Goal: Navigation & Orientation: Find specific page/section

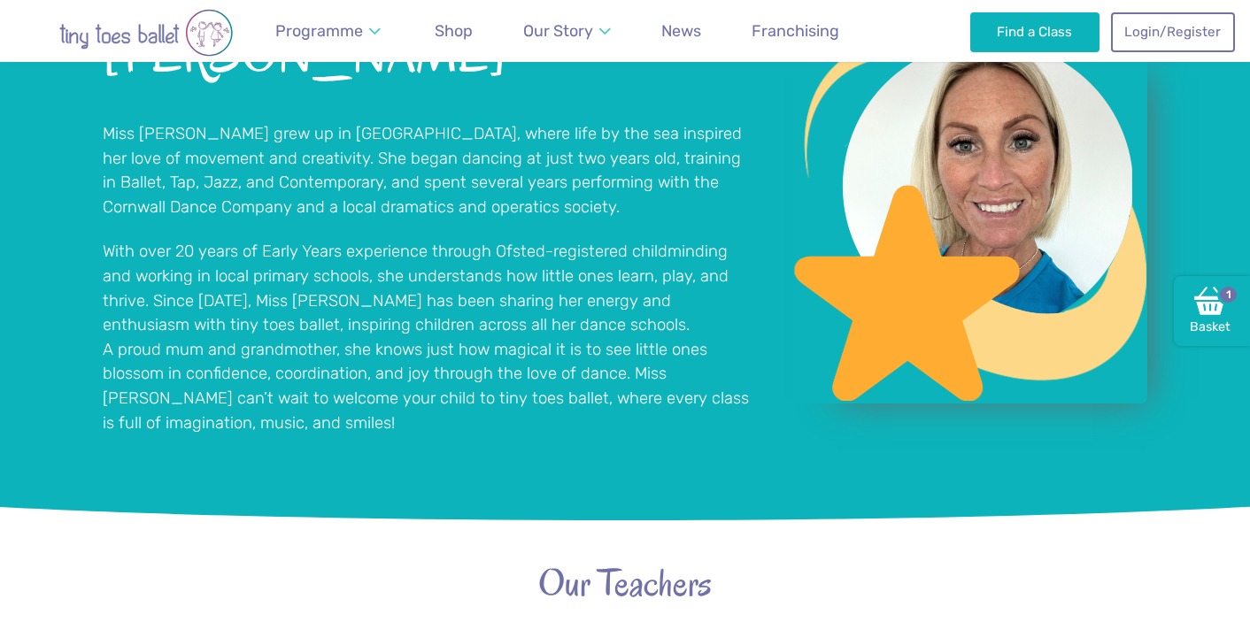
scroll to position [2569, 0]
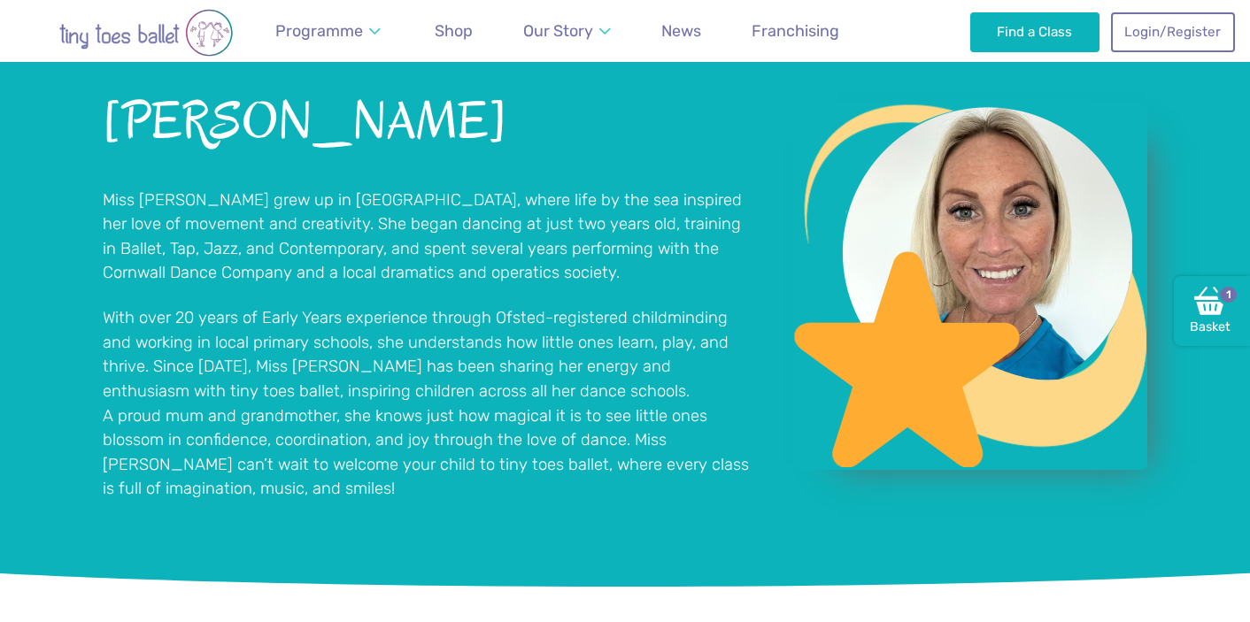
scroll to position [1504, 0]
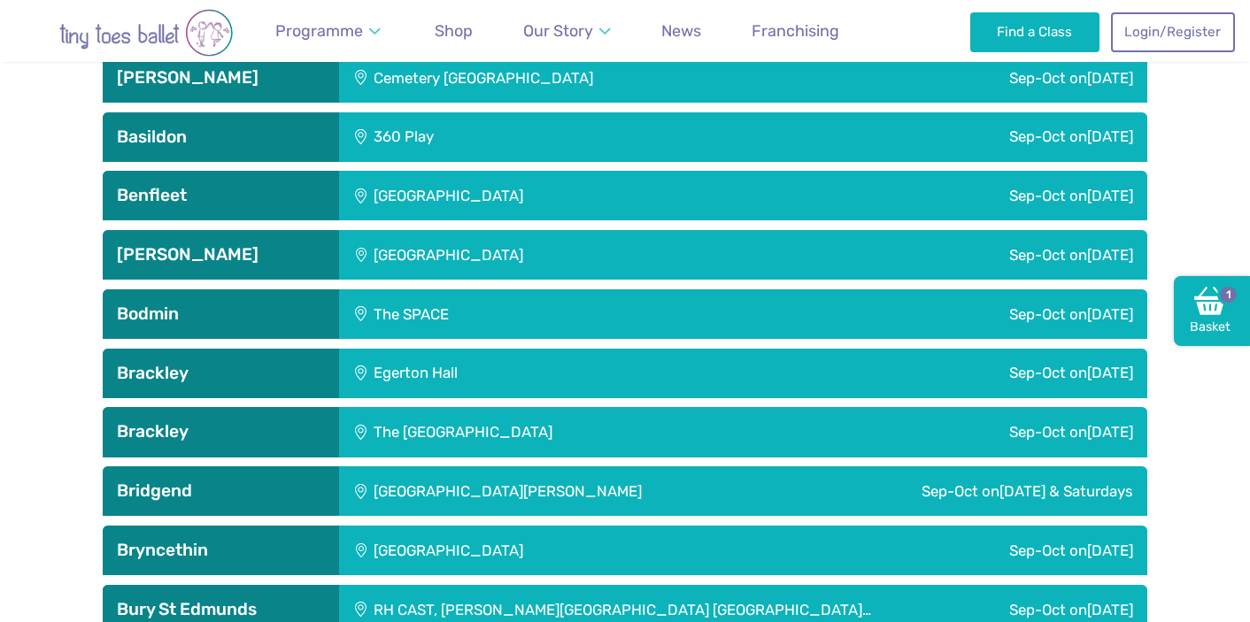
scroll to position [803, 0]
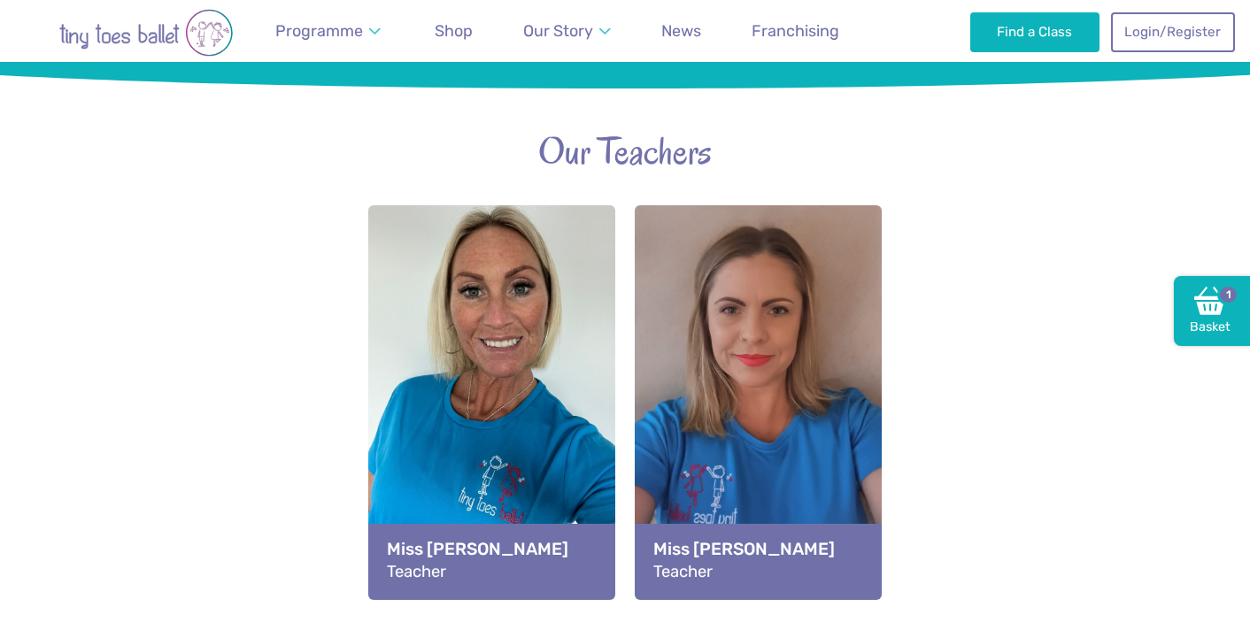
scroll to position [1830, 0]
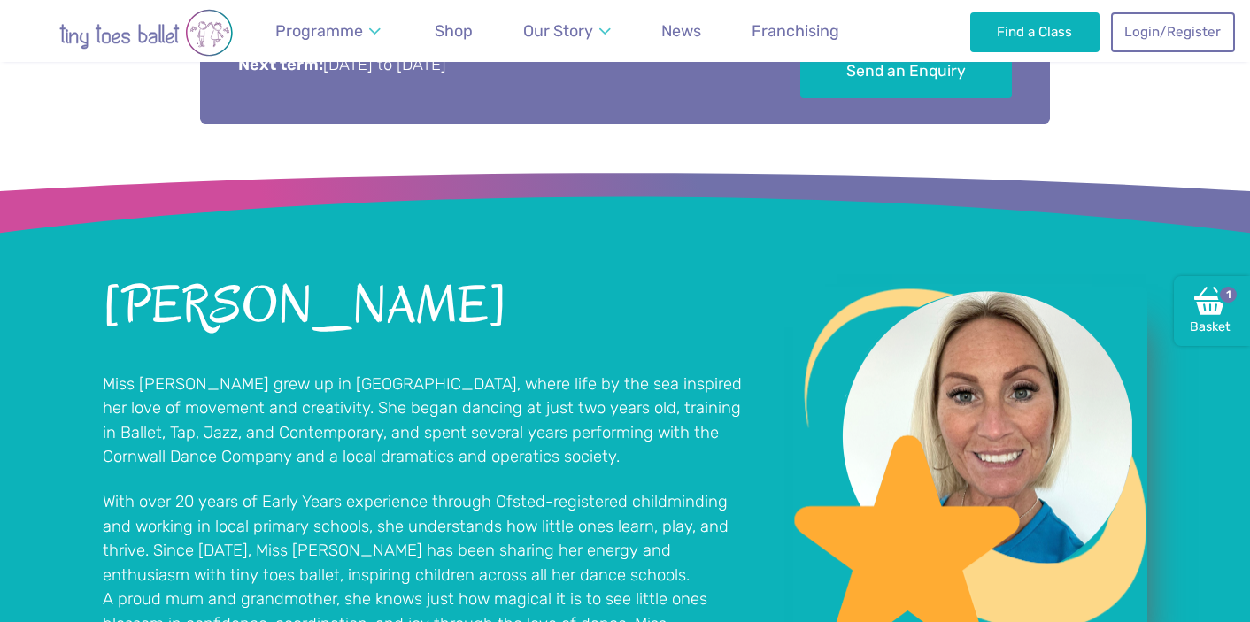
scroll to position [1465, 0]
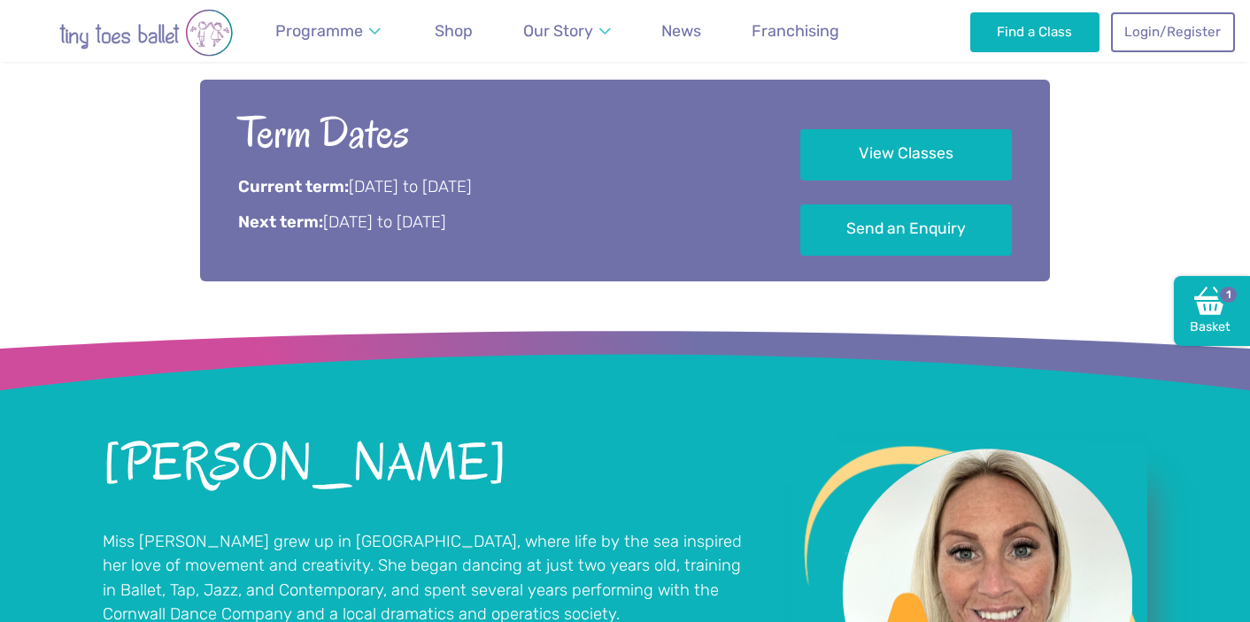
scroll to position [1259, 0]
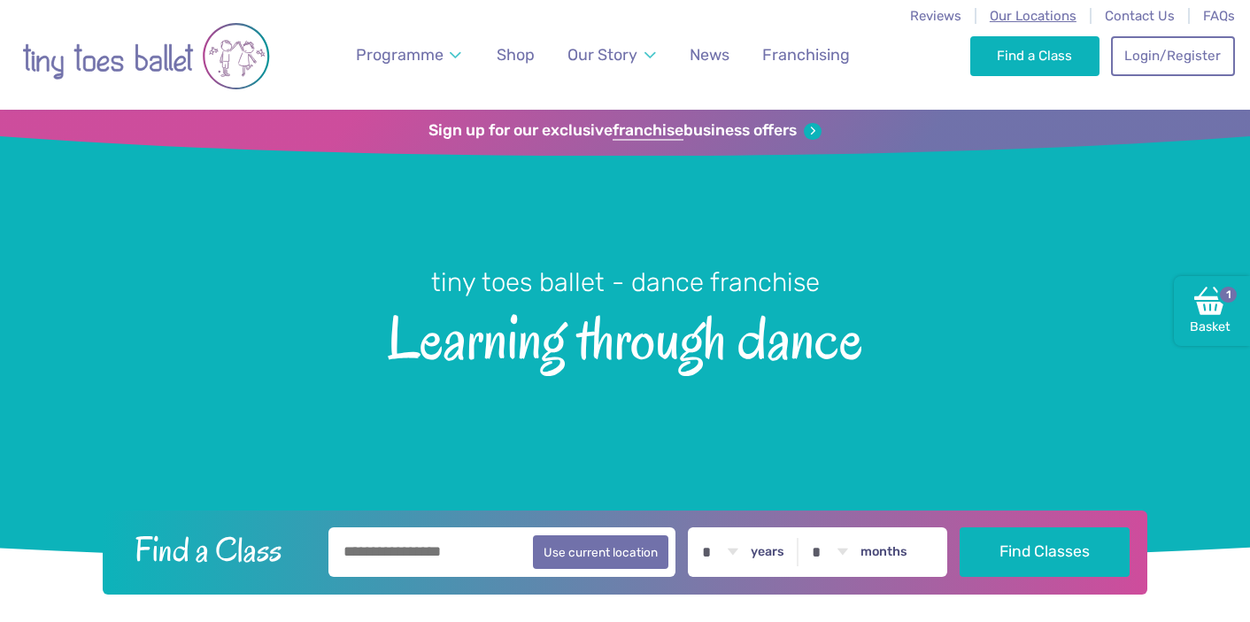
click at [1010, 16] on span "Our Locations" at bounding box center [1032, 16] width 87 height 16
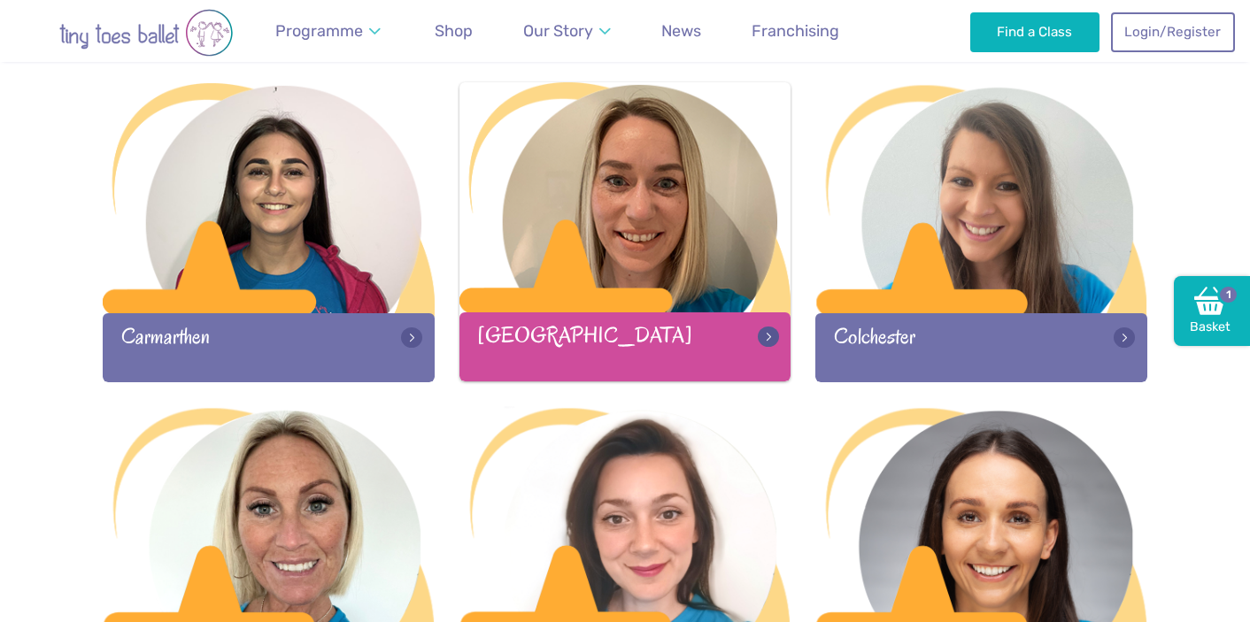
scroll to position [1019, 0]
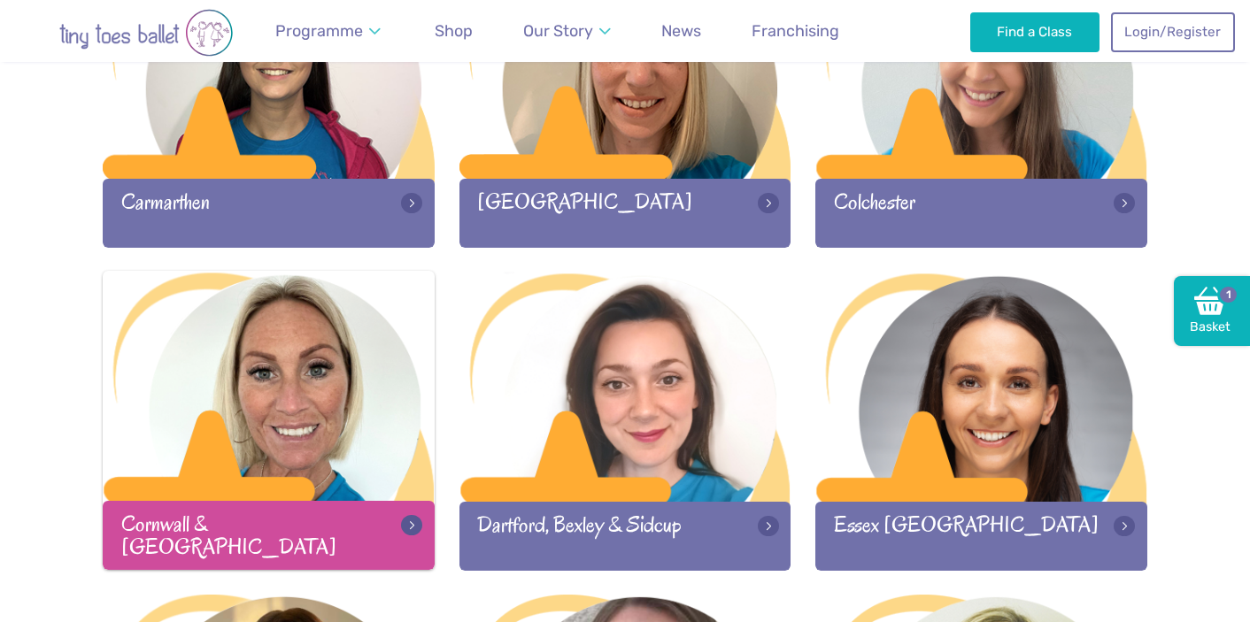
click at [328, 427] on div at bounding box center [269, 388] width 332 height 234
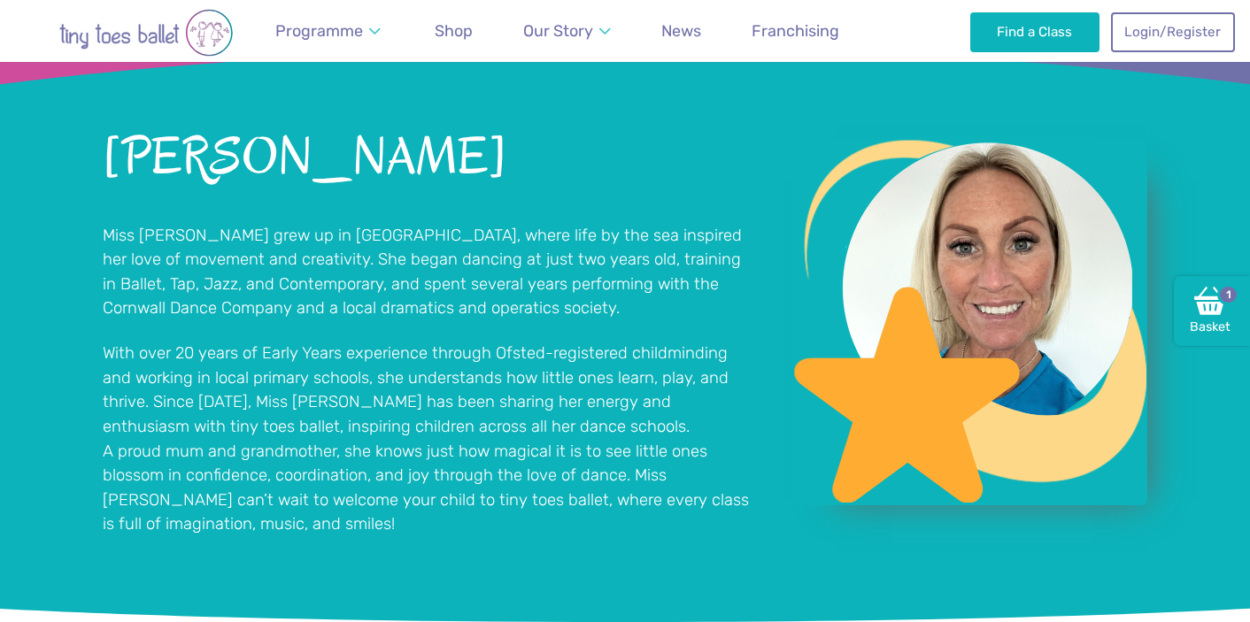
scroll to position [1293, 0]
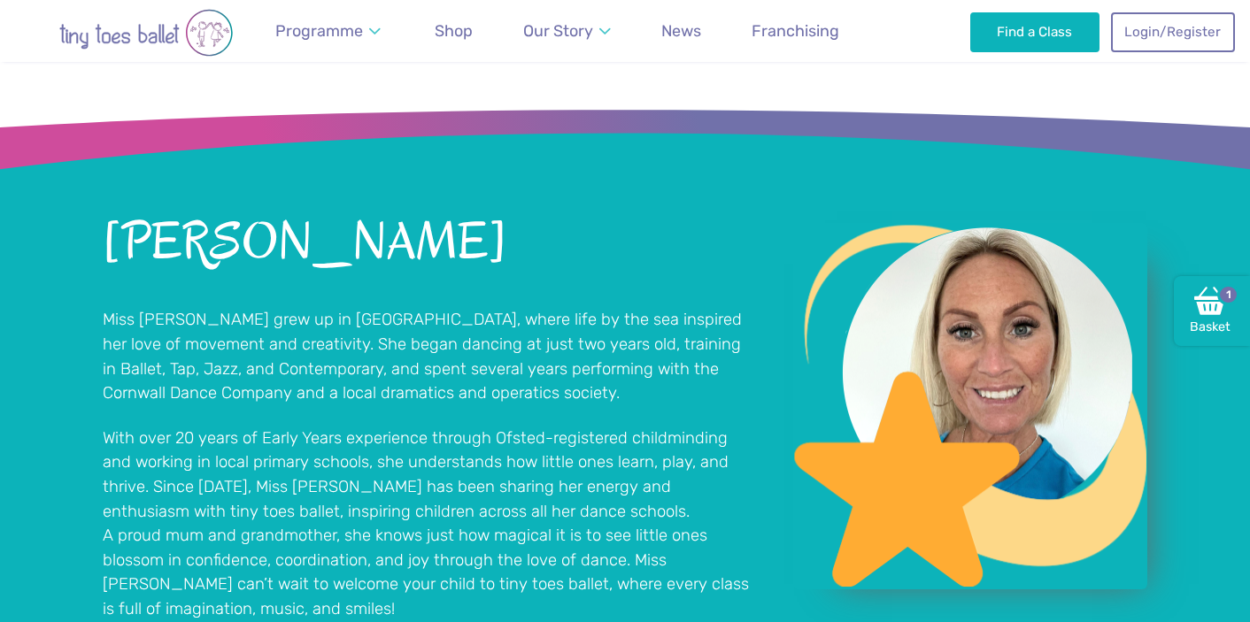
scroll to position [1342, 0]
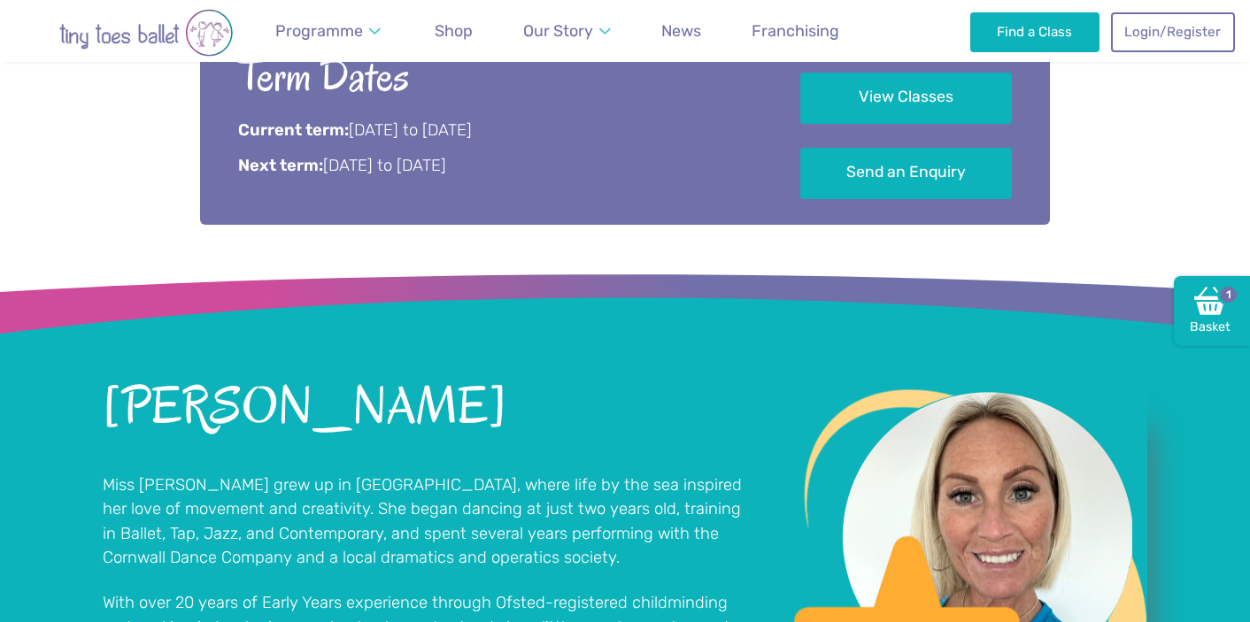
scroll to position [1277, 0]
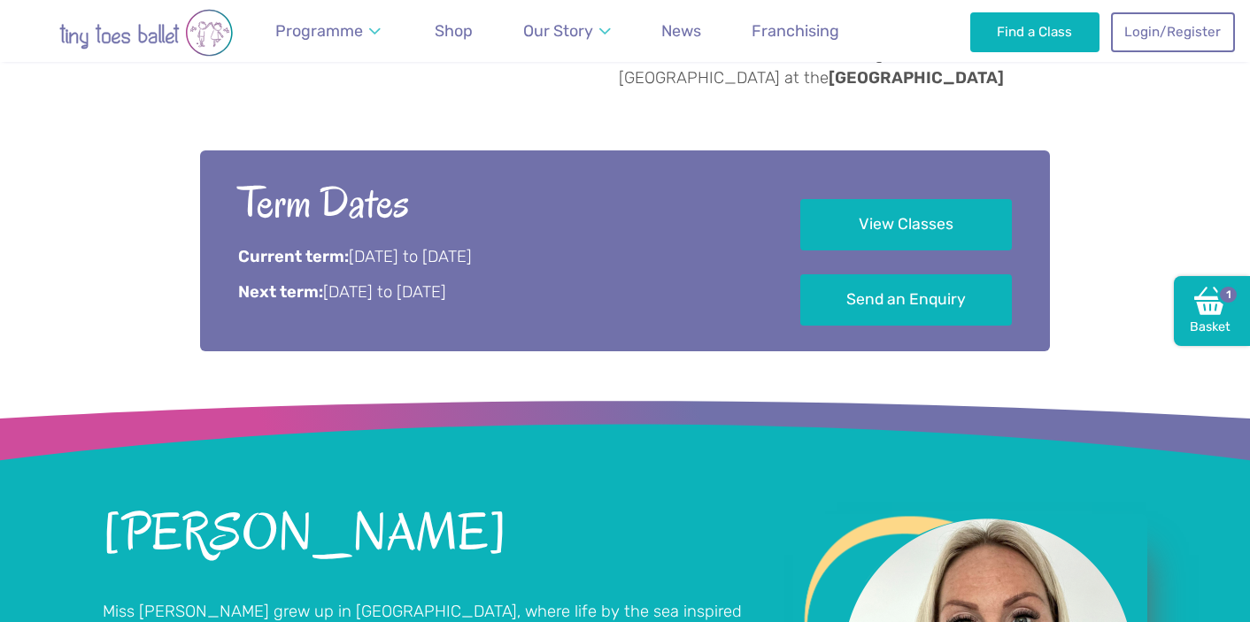
scroll to position [1187, 0]
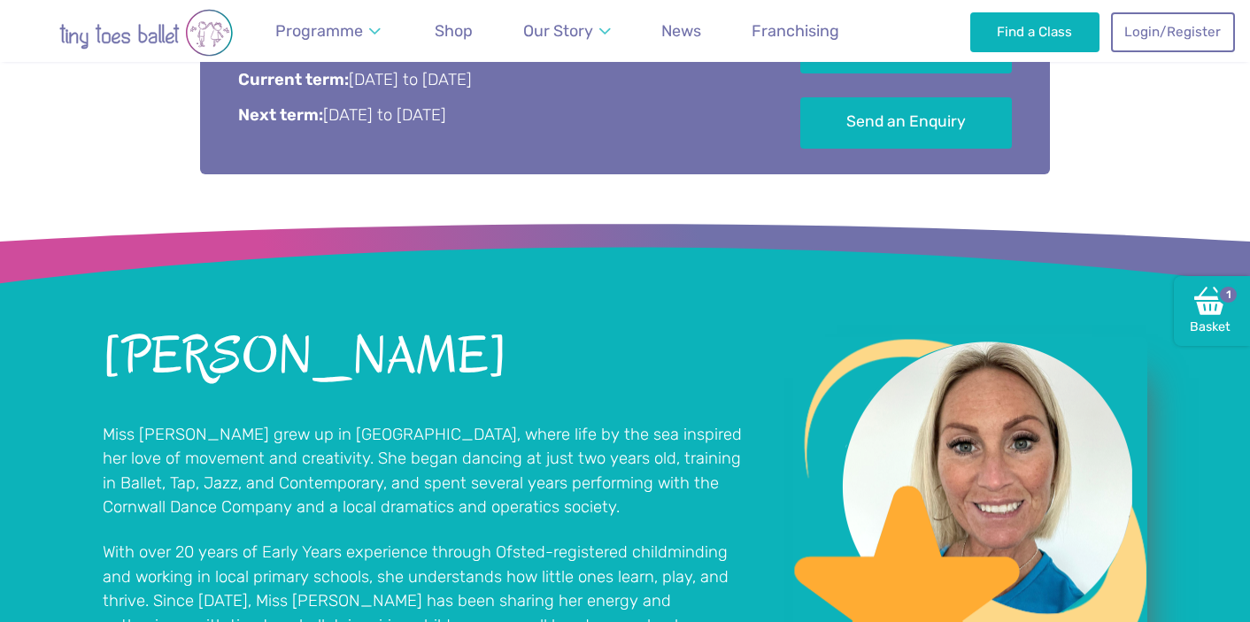
scroll to position [1332, 0]
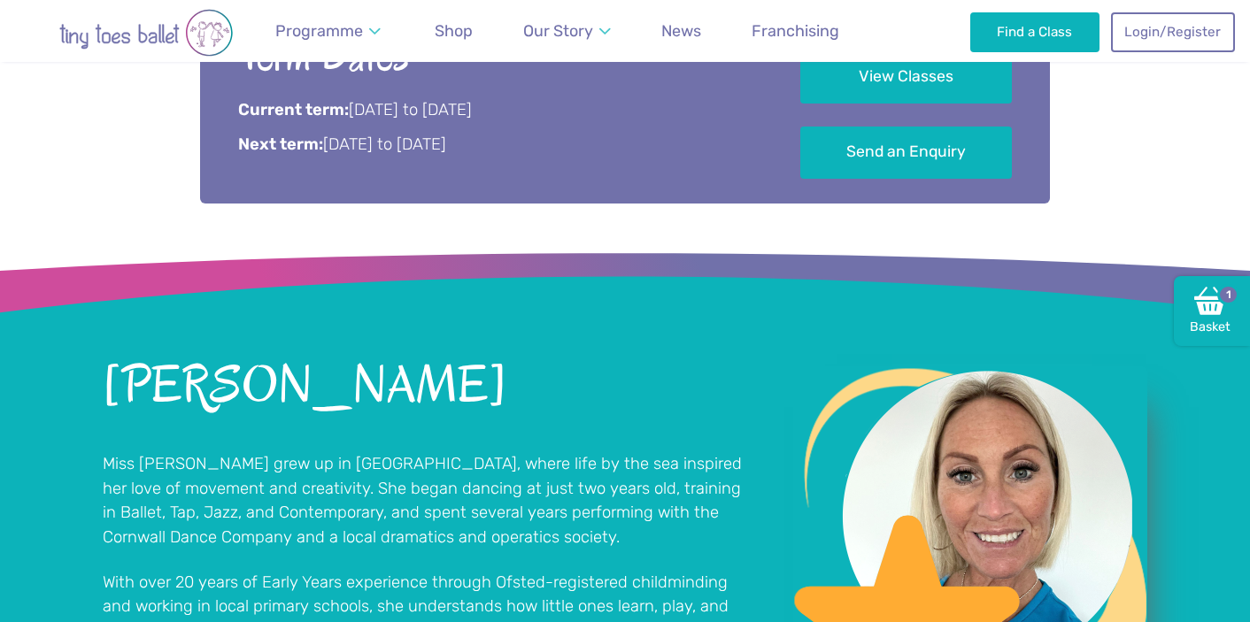
scroll to position [1481, 0]
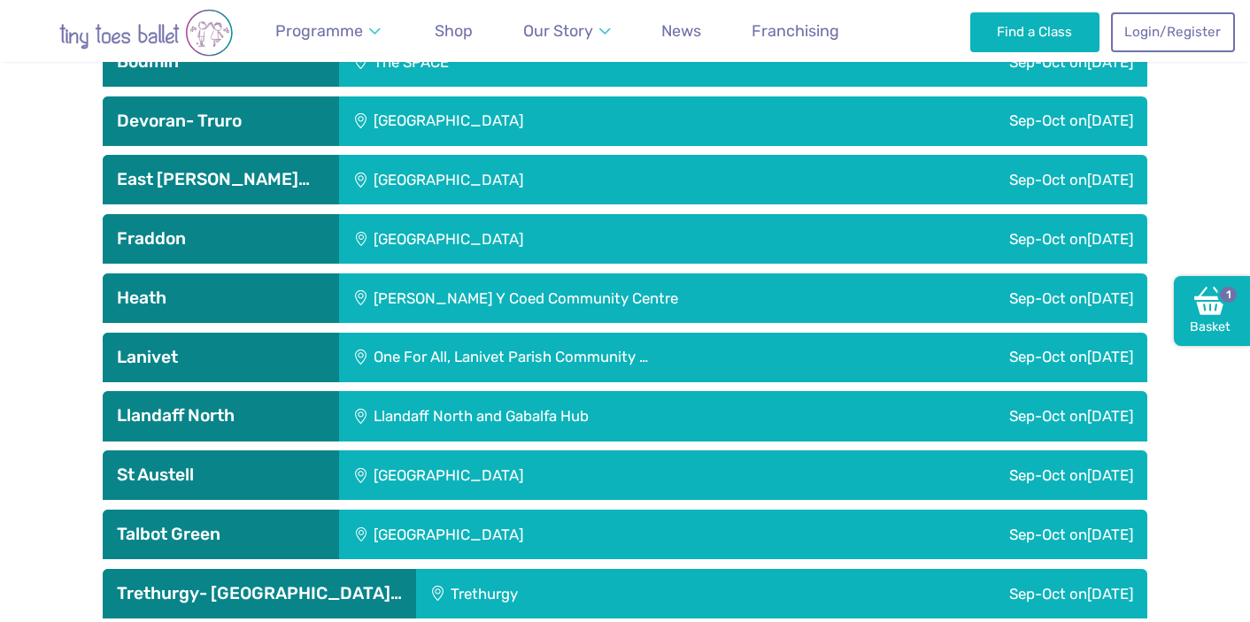
scroll to position [1024, 0]
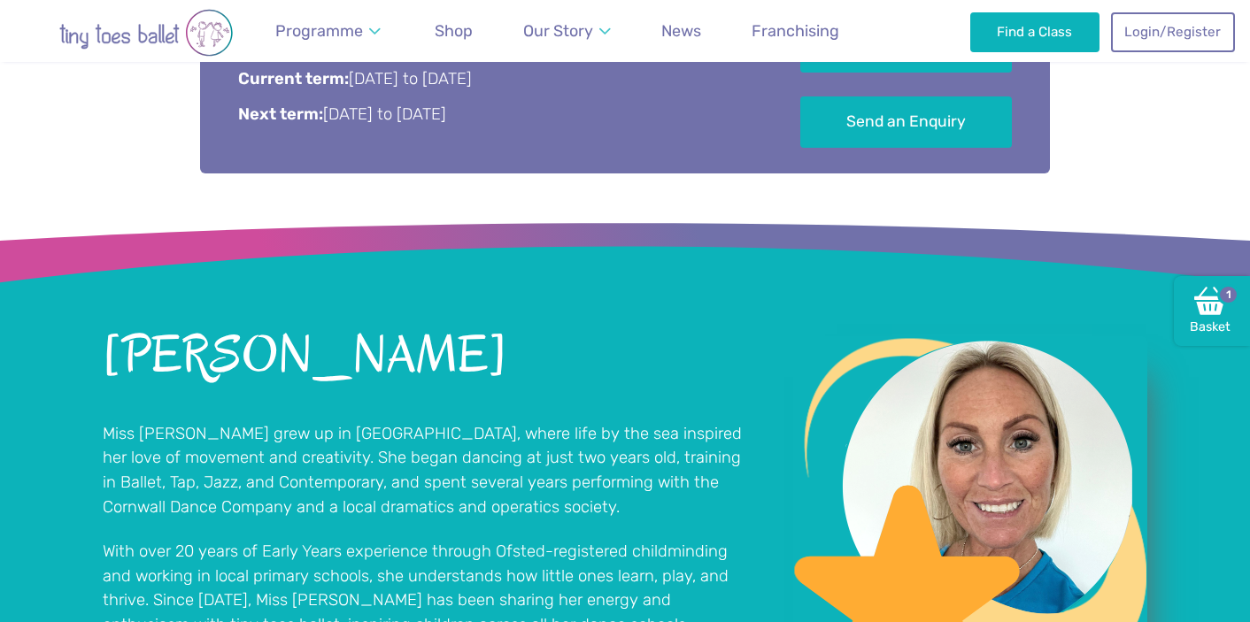
scroll to position [1362, 0]
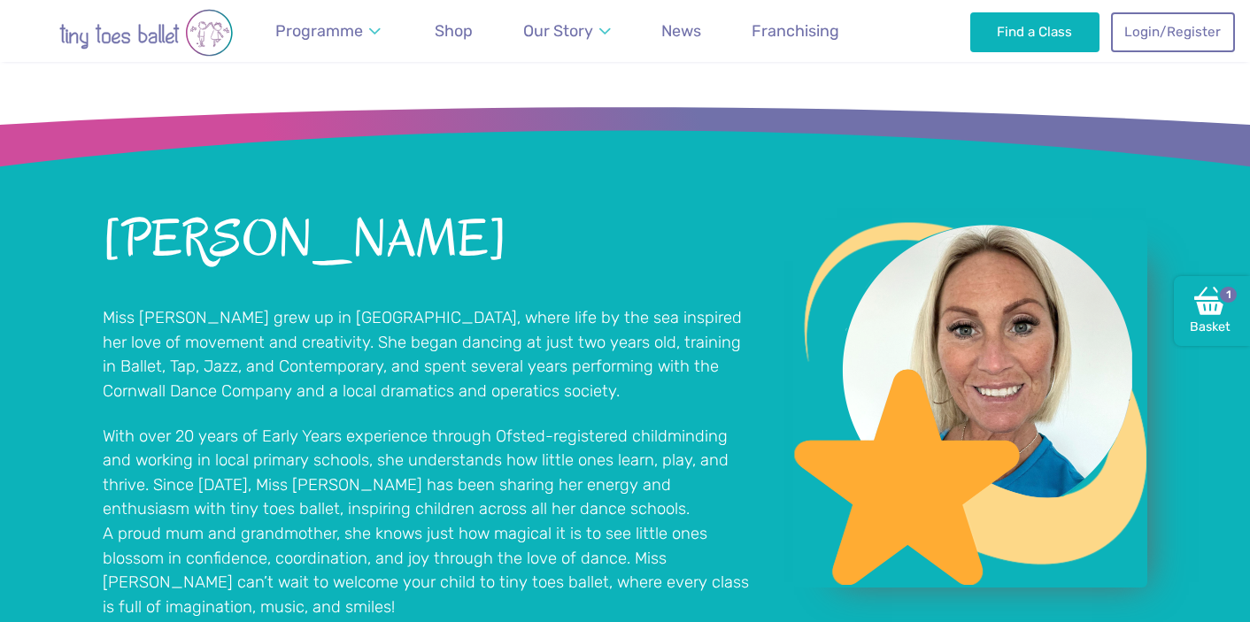
scroll to position [1476, 0]
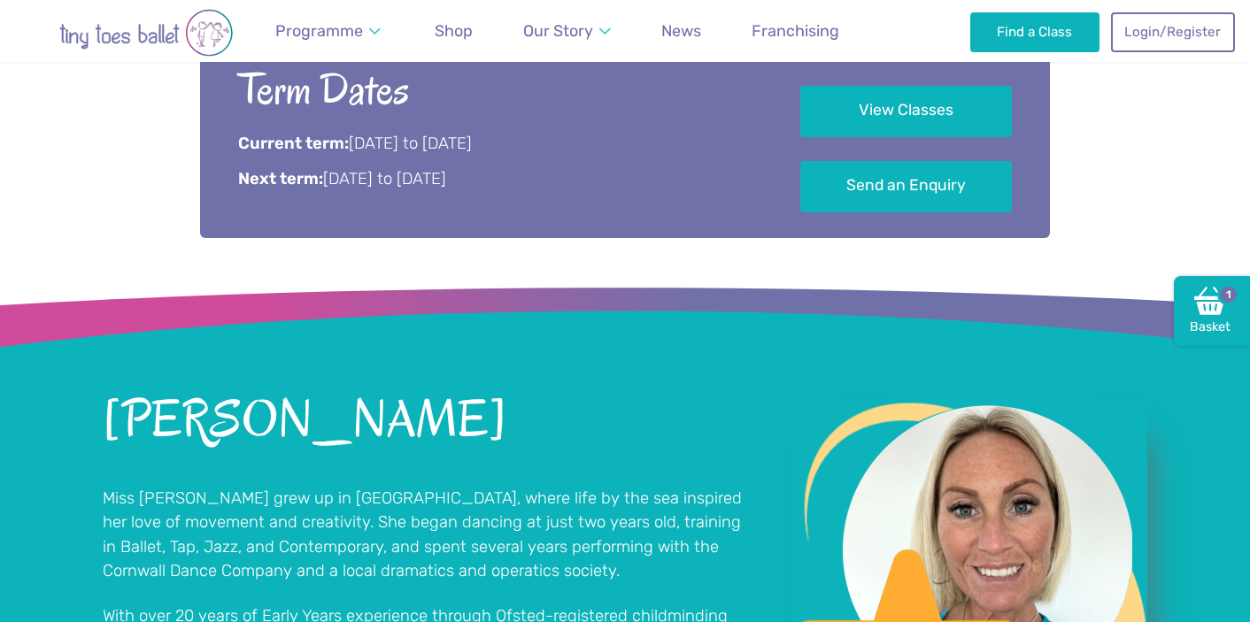
scroll to position [1383, 0]
